Goal: Task Accomplishment & Management: Manage account settings

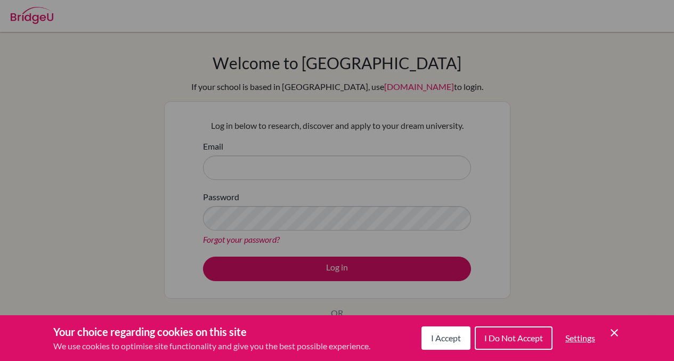
click at [450, 338] on span "I Accept" at bounding box center [446, 338] width 30 height 10
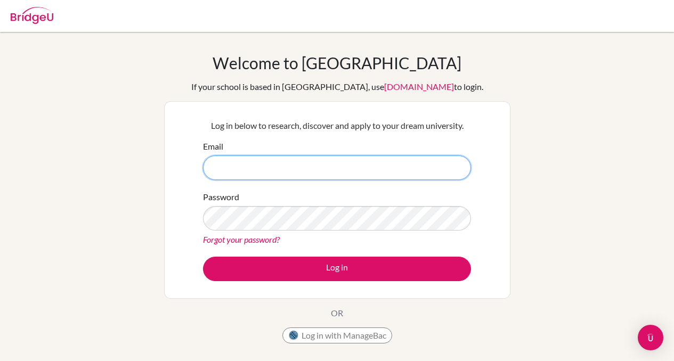
click at [319, 162] on input "Email" at bounding box center [337, 168] width 268 height 24
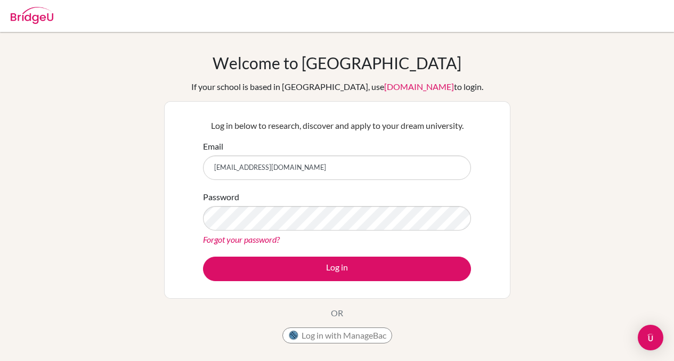
type input "[EMAIL_ADDRESS][DOMAIN_NAME]"
click at [252, 240] on link "Forgot your password?" at bounding box center [241, 239] width 77 height 10
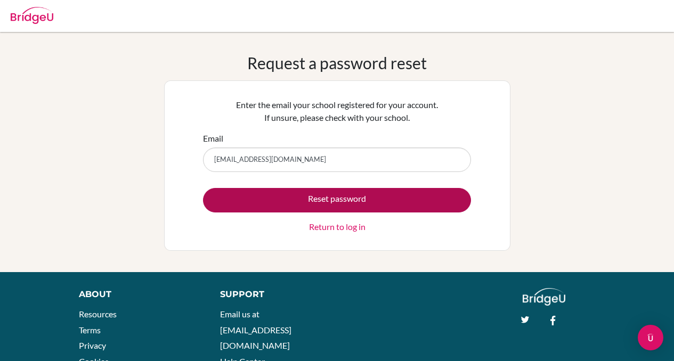
type input "[EMAIL_ADDRESS][DOMAIN_NAME]"
click at [411, 195] on button "Reset password" at bounding box center [337, 200] width 268 height 24
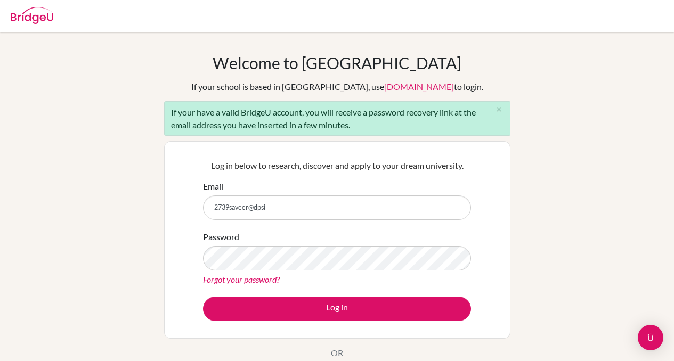
type input "[EMAIL_ADDRESS][DOMAIN_NAME]"
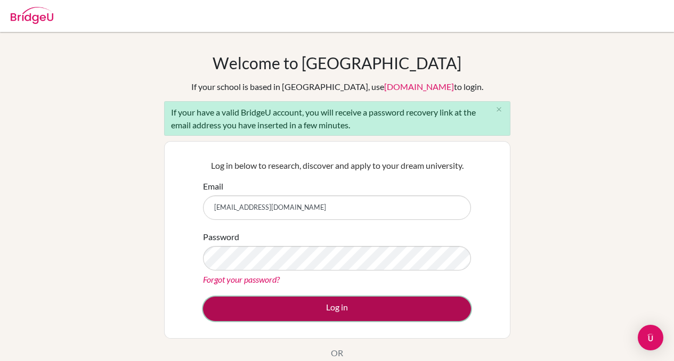
click at [298, 313] on button "Log in" at bounding box center [337, 309] width 268 height 24
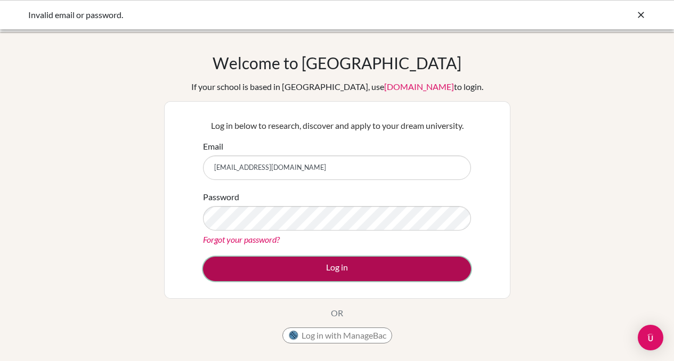
click at [265, 269] on button "Log in" at bounding box center [337, 269] width 268 height 24
click at [288, 265] on button "Log in" at bounding box center [337, 269] width 268 height 24
